Goal: Task Accomplishment & Management: Manage account settings

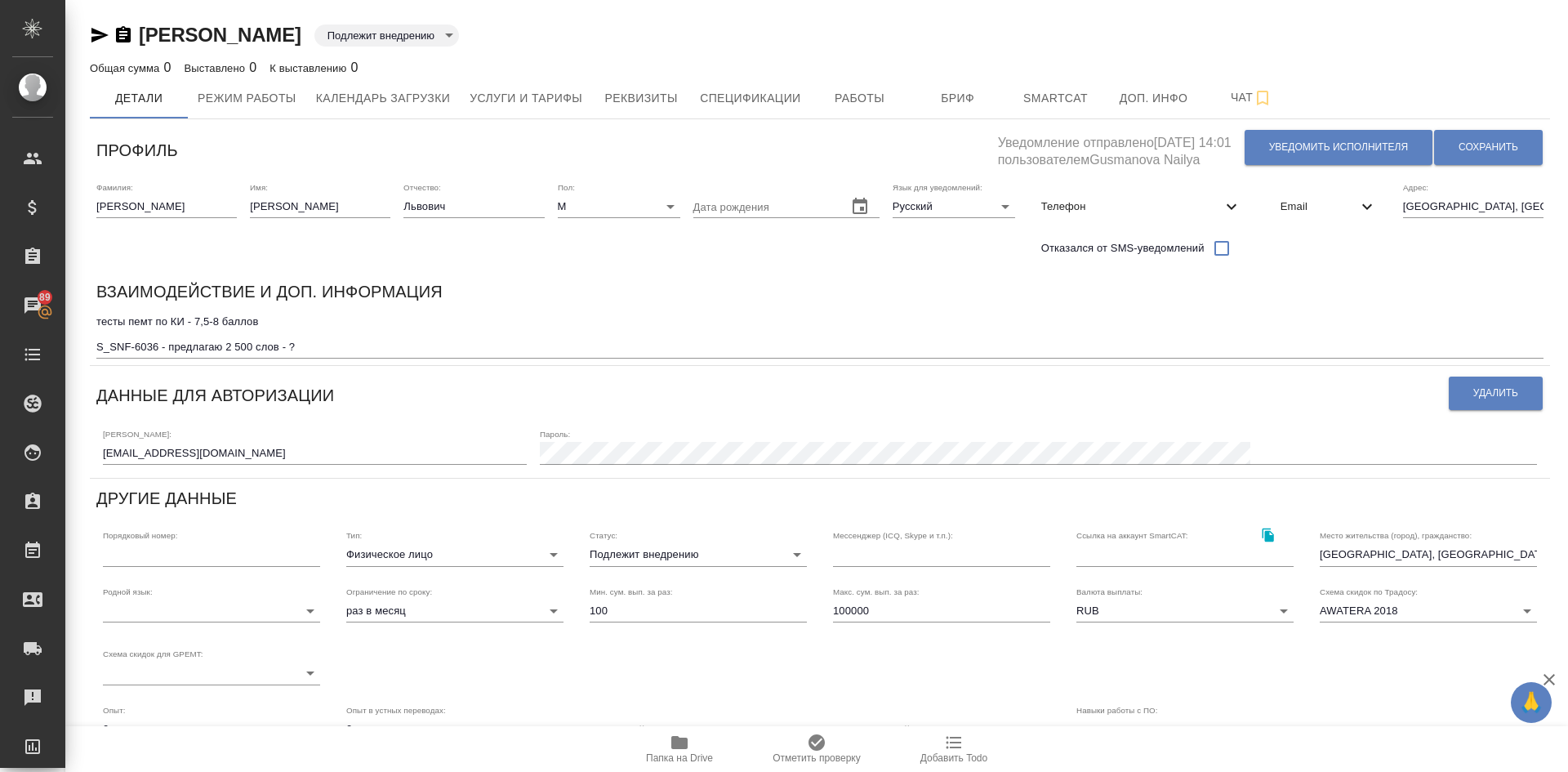
click at [626, 554] on body "🙏 .cls-1 fill:#fff; AWATERA [PERSON_NAME] Спецификации Заказы 89 Чаты Todo Прое…" at bounding box center [784, 386] width 1568 height 772
click at [623, 470] on li "Неактивен" at bounding box center [698, 476] width 218 height 27
type input "inactive"
click at [1496, 139] on button "Сохранить" at bounding box center [1488, 147] width 109 height 35
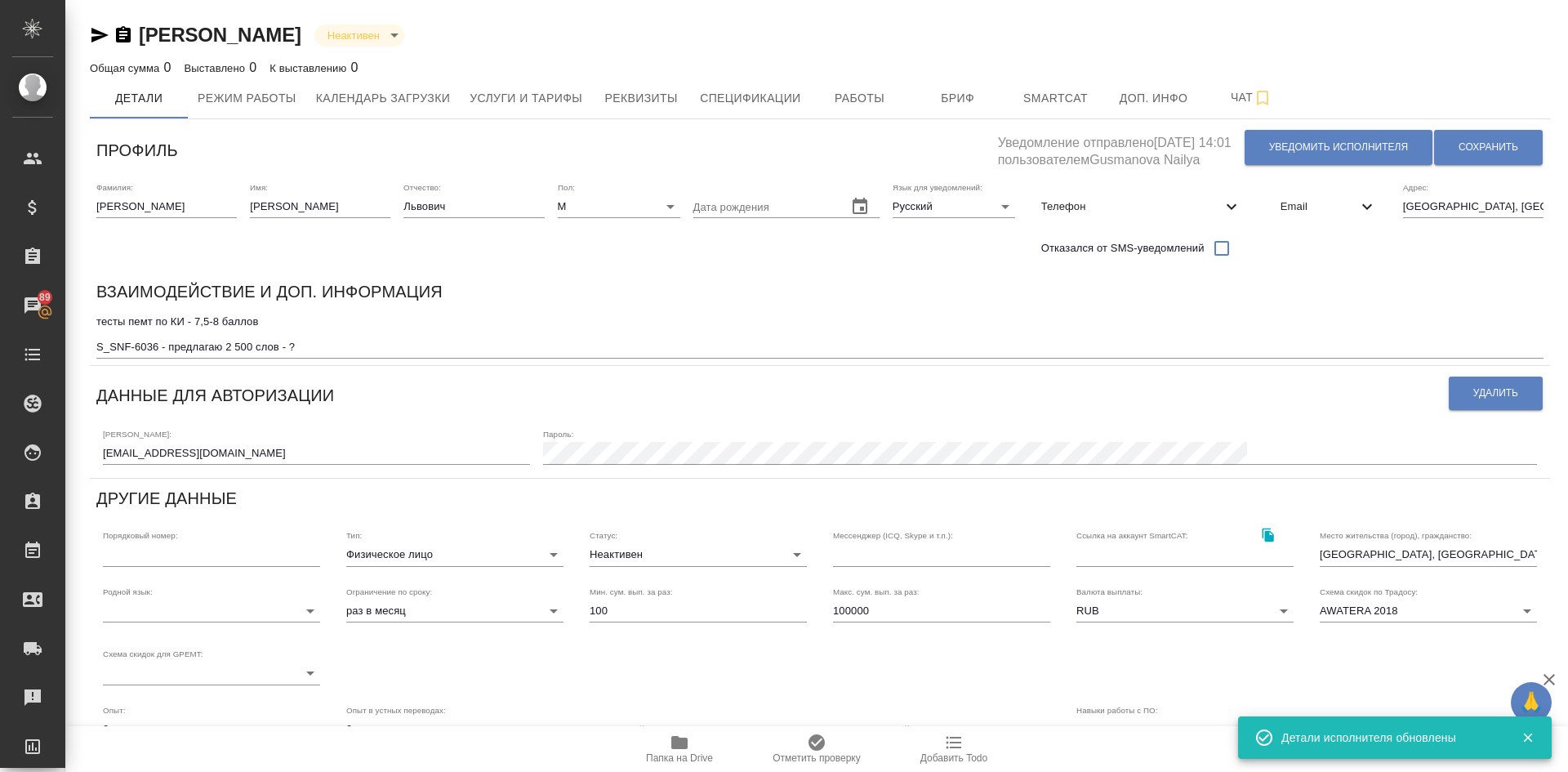
click at [326, 345] on textarea "тесты пемт по КИ - 7,5-8 баллов S_SNF-6036 - предлагаю 2 500 слов - ?" at bounding box center [819, 334] width 1447 height 38
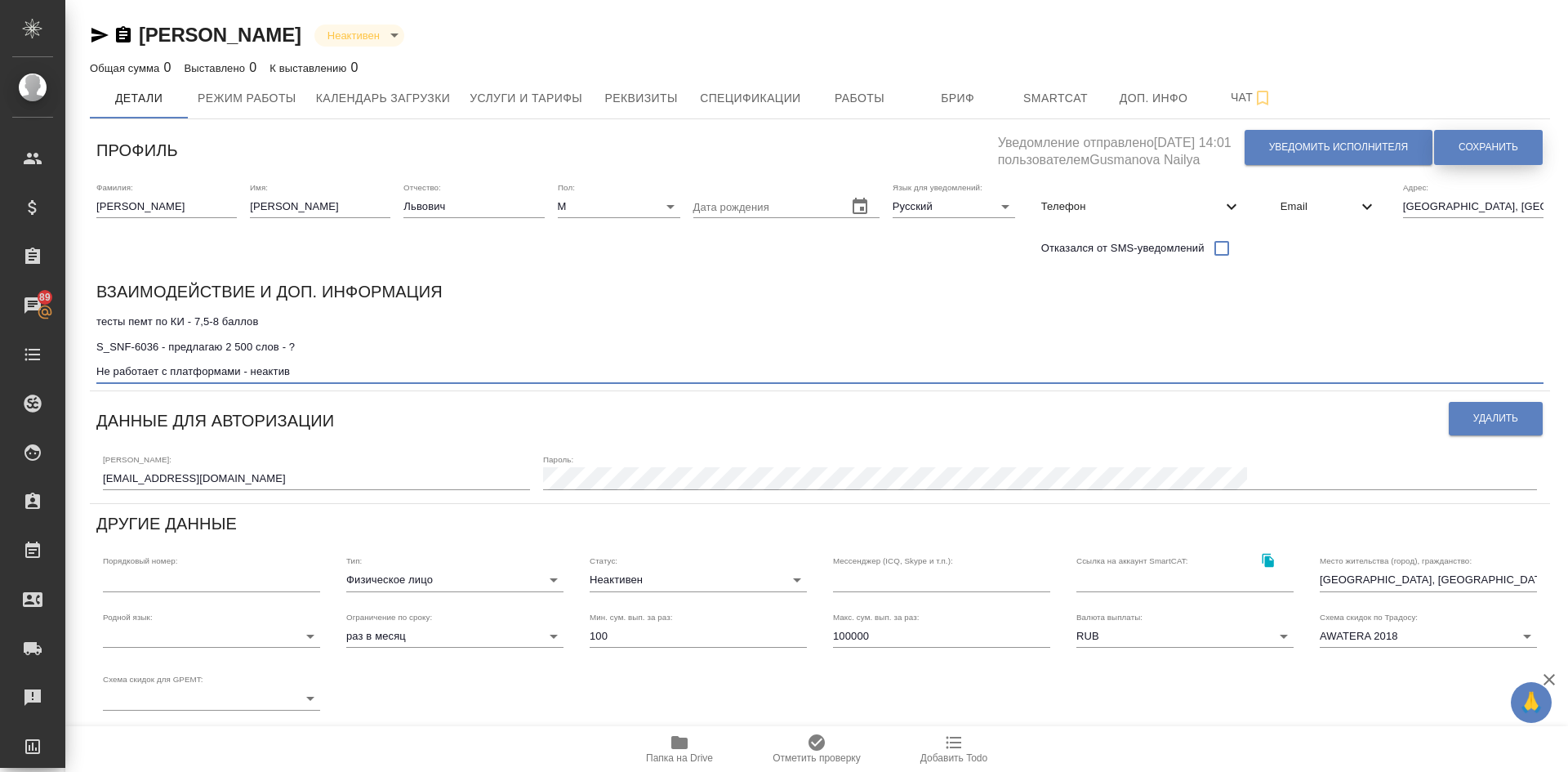
type textarea "тесты пемт по КИ - 7,5-8 баллов S_SNF-6036 - предлагаю 2 500 слов - ? Не работа…"
click at [1474, 136] on button "Сохранить" at bounding box center [1488, 147] width 109 height 35
